Goal: Information Seeking & Learning: Learn about a topic

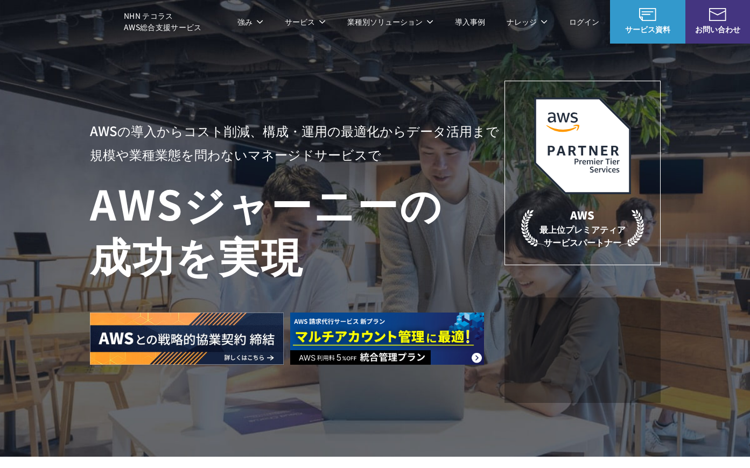
click at [278, 94] on link "マネージドサービス" at bounding box center [267, 91] width 68 height 11
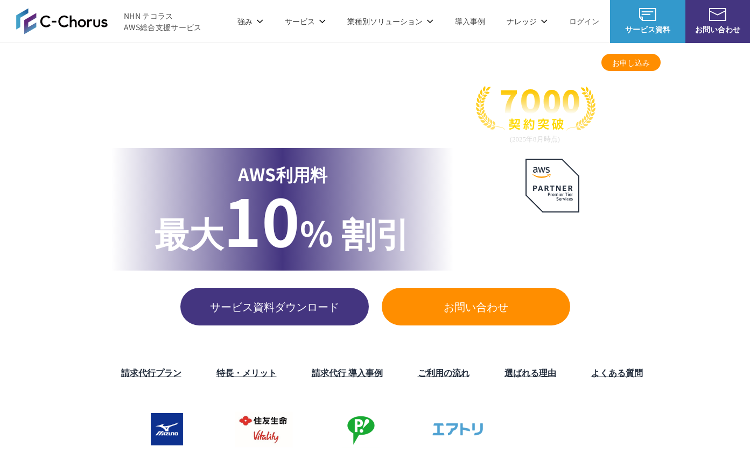
click at [257, 89] on link "マネージドサービス" at bounding box center [267, 91] width 68 height 11
